Goal: Find specific page/section: Find specific page/section

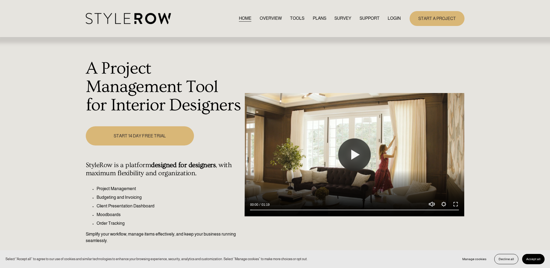
click at [395, 19] on link "LOGIN" at bounding box center [393, 18] width 13 height 7
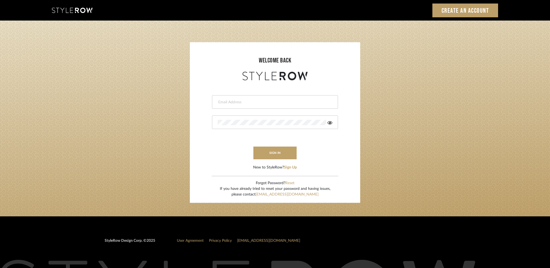
click at [270, 104] on input "email" at bounding box center [274, 102] width 113 height 5
type input "nicole@studiodb.com"
click at [266, 126] on div at bounding box center [275, 122] width 126 height 14
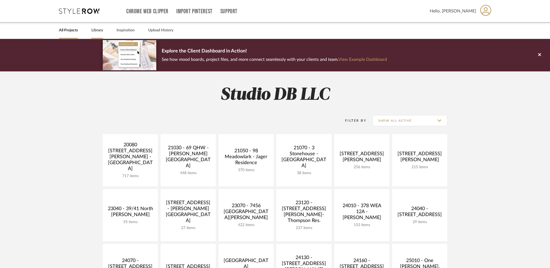
click at [95, 29] on link "Library" at bounding box center [97, 30] width 12 height 7
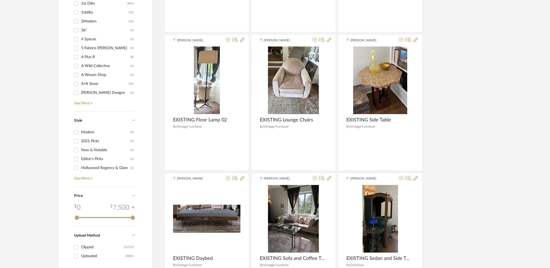
scroll to position [622, 0]
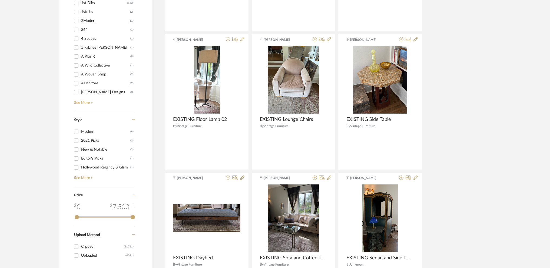
click at [90, 101] on link "See More +" at bounding box center [104, 101] width 62 height 9
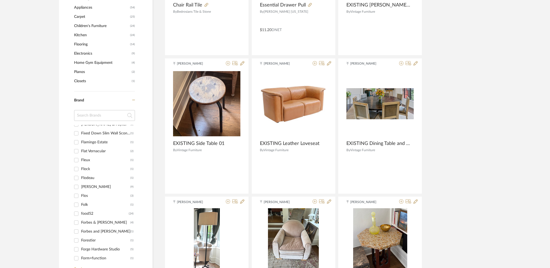
scroll to position [5787, 0]
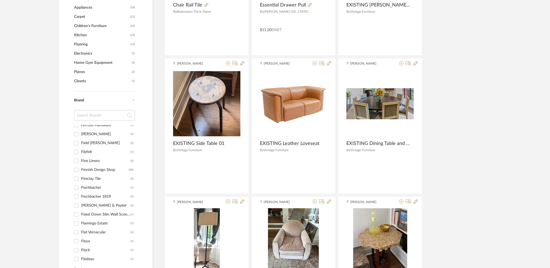
click at [93, 181] on div "Fireclay Tile" at bounding box center [105, 178] width 49 height 9
click at [81, 181] on input "Fireclay Tile (4)" at bounding box center [76, 178] width 9 height 9
checkbox input "true"
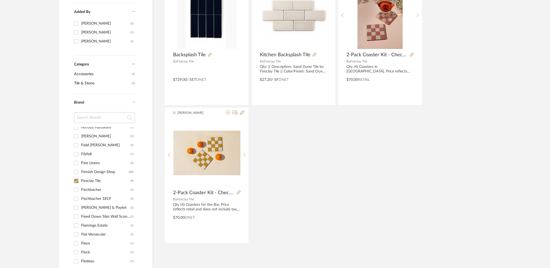
scroll to position [96, 0]
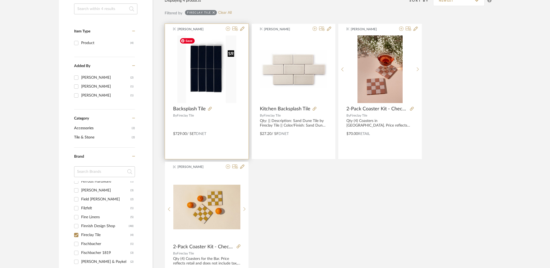
click at [203, 95] on img "0" at bounding box center [206, 69] width 59 height 68
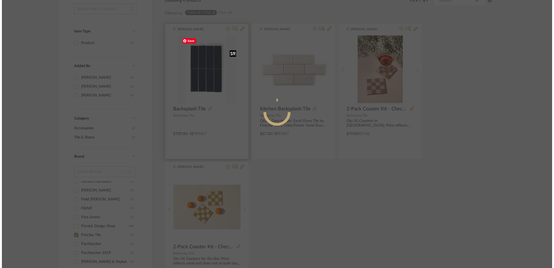
scroll to position [0, 0]
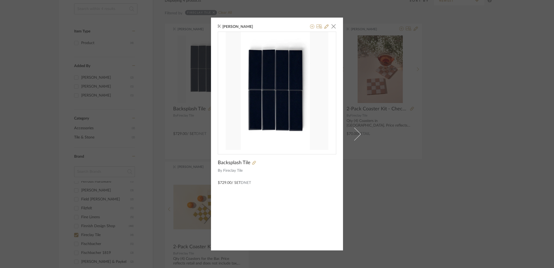
click at [392, 179] on div "Jada Nolan × Backsplash Tile By Fireclay Tile $729.00 / Set DNET" at bounding box center [277, 134] width 554 height 268
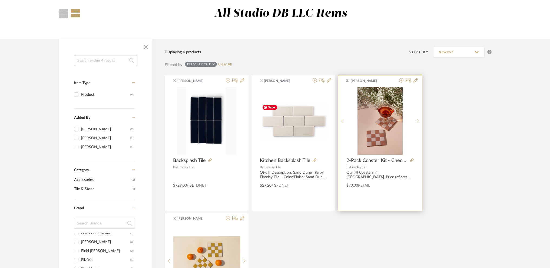
scroll to position [42, 0]
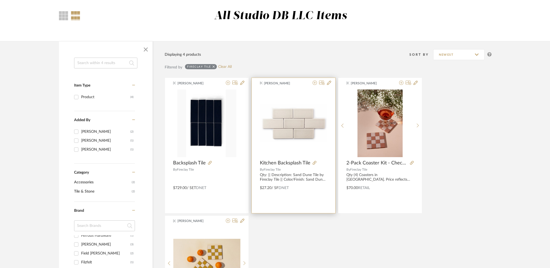
click at [296, 144] on div "0" at bounding box center [293, 124] width 67 height 68
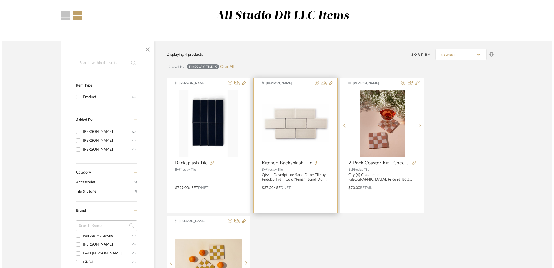
scroll to position [0, 0]
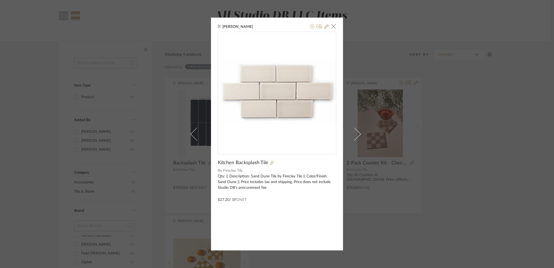
click at [334, 28] on div "Kate Eanelli × Kitchen Backsplash Tile By Fireclay Tile Qty: || Description: Sa…" at bounding box center [277, 134] width 132 height 233
click at [334, 26] on span "button" at bounding box center [333, 26] width 11 height 11
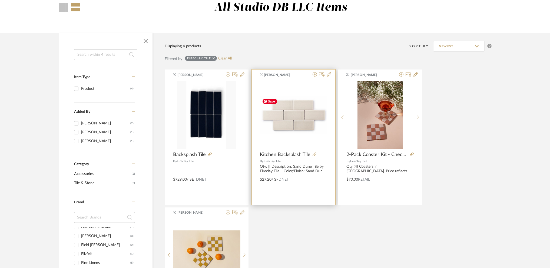
scroll to position [54, 0]
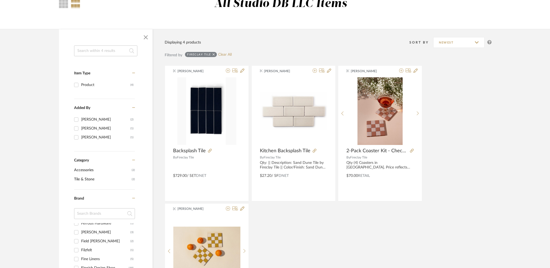
click at [493, 149] on div "Item Type Product (4) Added By Julia Bialke (2) Kate Eanelli (1) Jada Nolan (1)…" at bounding box center [275, 265] width 448 height 472
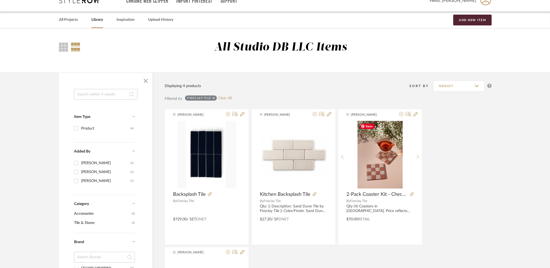
scroll to position [0, 0]
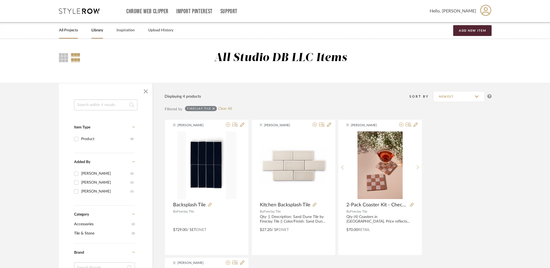
click at [77, 35] on div "All Projects" at bounding box center [68, 30] width 19 height 16
click at [75, 31] on link "All Projects" at bounding box center [68, 30] width 19 height 7
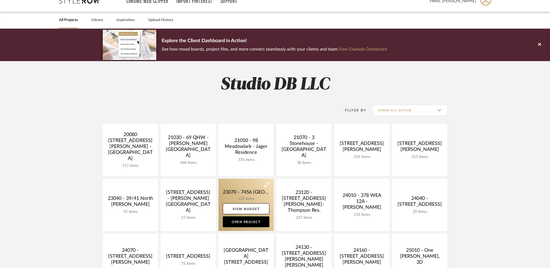
scroll to position [162, 0]
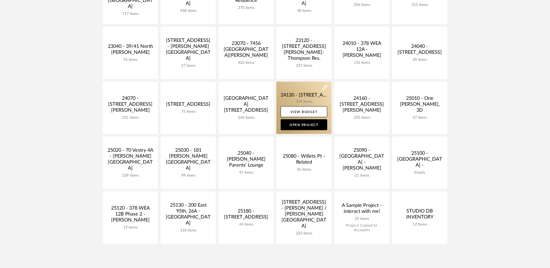
click at [305, 97] on link at bounding box center [303, 108] width 55 height 52
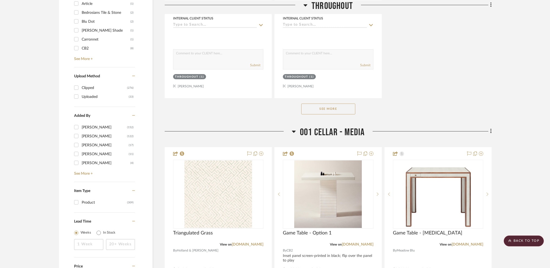
scroll to position [757, 0]
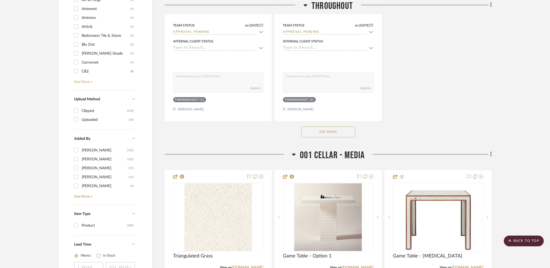
click at [88, 84] on link "See More +" at bounding box center [104, 80] width 62 height 9
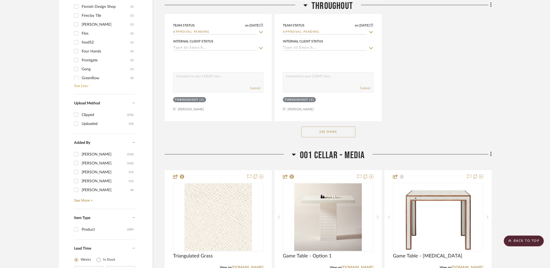
scroll to position [189, 0]
click at [100, 41] on div "Fireclay Tile" at bounding box center [106, 42] width 49 height 9
click at [81, 41] on input "Fireclay Tile (1)" at bounding box center [76, 42] width 9 height 9
checkbox input "true"
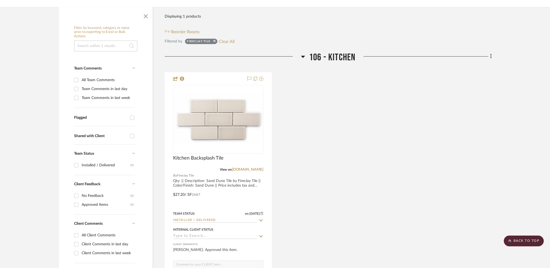
scroll to position [96, 0]
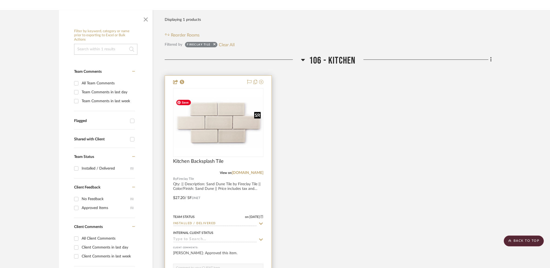
click at [0, 0] on img at bounding box center [0, 0] width 0 height 0
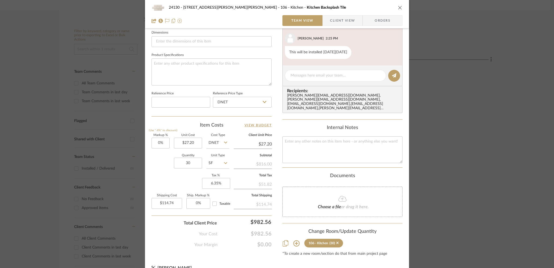
scroll to position [240, 0]
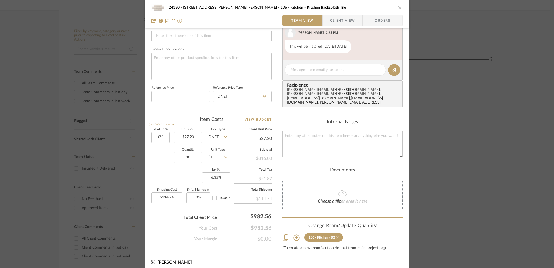
click at [397, 5] on div "24130 - 100 Mine Hill Rd - Costigan 106 - Kitchen Kitchen Backsplash Tile" at bounding box center [276, 7] width 251 height 11
click at [398, 8] on icon "close" at bounding box center [400, 7] width 4 height 4
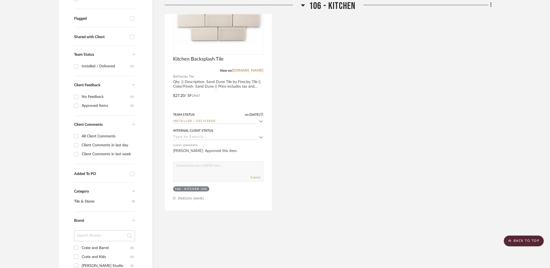
scroll to position [204, 0]
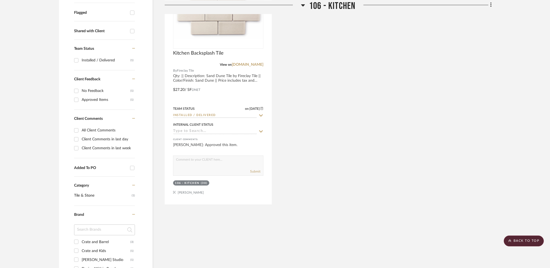
click at [391, 137] on div "Kitchen Backsplash Tile View on fireclaytile.com By Fireclay Tile Qty: || Descr…" at bounding box center [328, 85] width 327 height 237
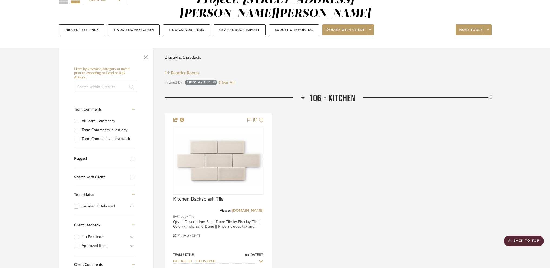
scroll to position [0, 0]
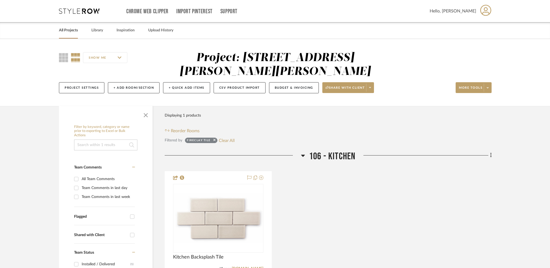
click at [68, 33] on link "All Projects" at bounding box center [68, 30] width 19 height 7
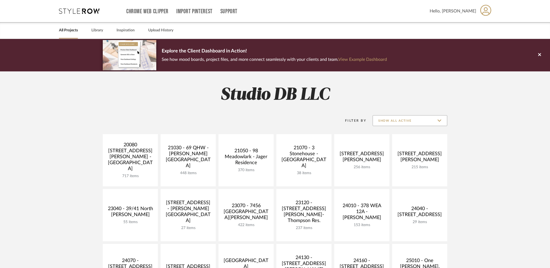
click at [422, 124] on input "Show All Active" at bounding box center [410, 120] width 75 height 11
drag, startPoint x: 400, startPoint y: 147, endPoint x: 394, endPoint y: 161, distance: 15.5
click at [394, 161] on div "Show All Active Private Only Archived" at bounding box center [410, 146] width 75 height 39
click at [394, 161] on span "Archived" at bounding box center [411, 160] width 64 height 5
type input "Archived"
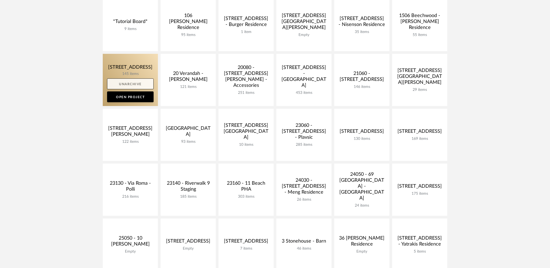
scroll to position [81, 0]
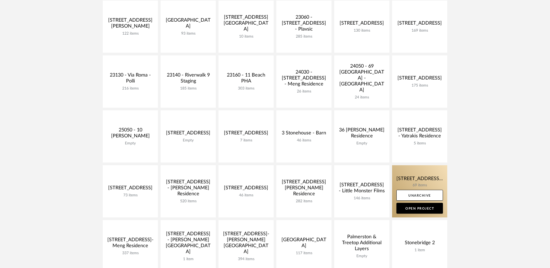
click at [423, 175] on link at bounding box center [419, 191] width 55 height 52
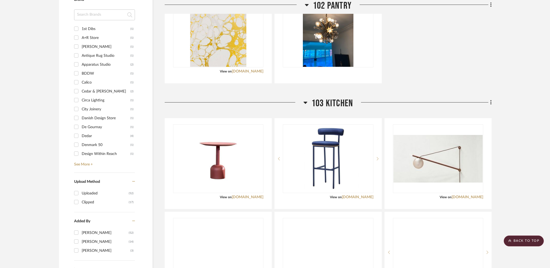
scroll to position [622, 0]
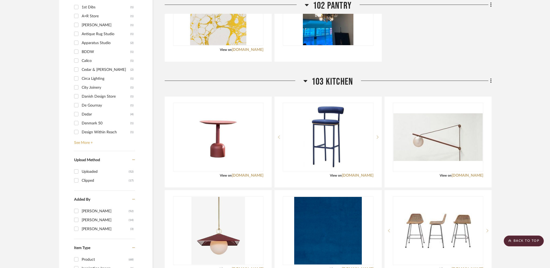
click at [87, 139] on link "See More +" at bounding box center [104, 141] width 62 height 9
